Goal: Check status

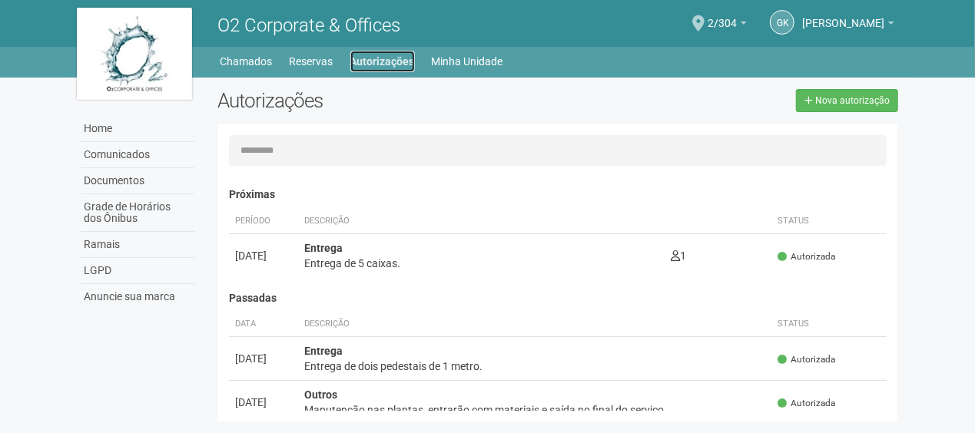
click at [375, 60] on link "Autorizações" at bounding box center [382, 62] width 65 height 22
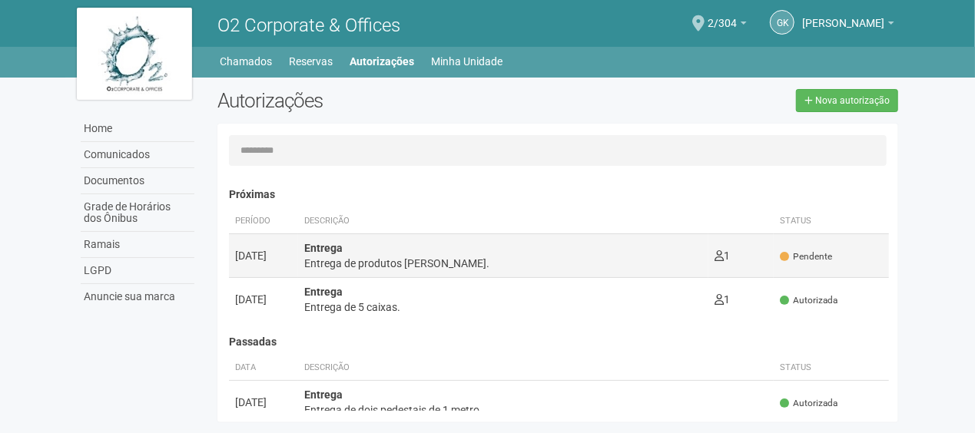
click at [490, 262] on div "Entrega de produtos de mercado." at bounding box center [503, 263] width 398 height 15
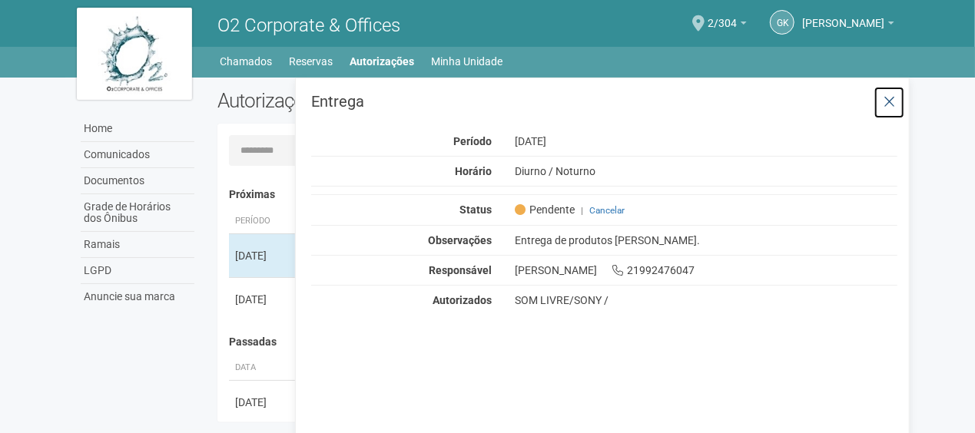
click at [888, 99] on icon at bounding box center [890, 102] width 12 height 15
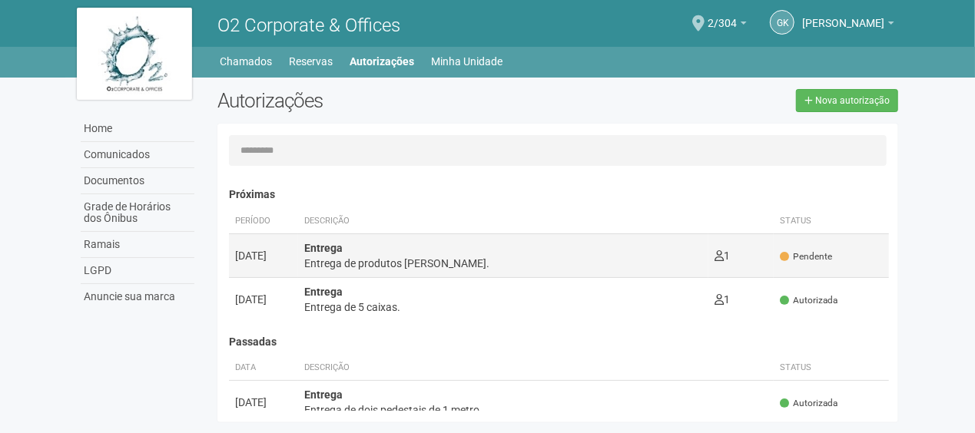
click at [429, 268] on div "Entrega de produtos de mercado." at bounding box center [503, 263] width 398 height 15
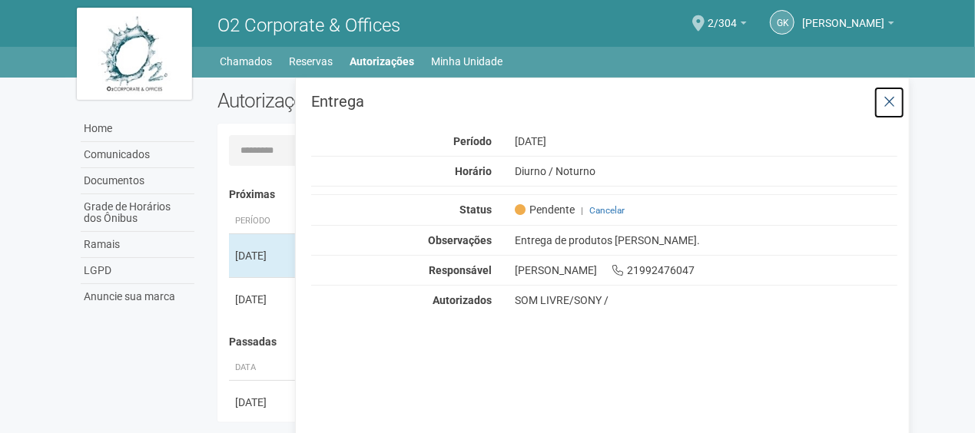
click at [895, 103] on icon at bounding box center [890, 102] width 12 height 15
